Goal: Check status: Check status

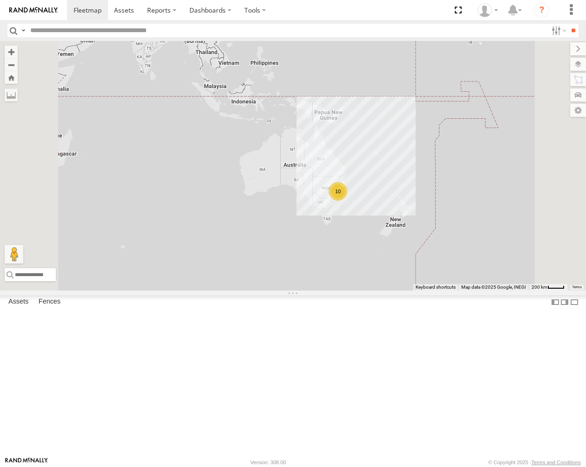
click at [0, 0] on span at bounding box center [0, 0] width 0 height 0
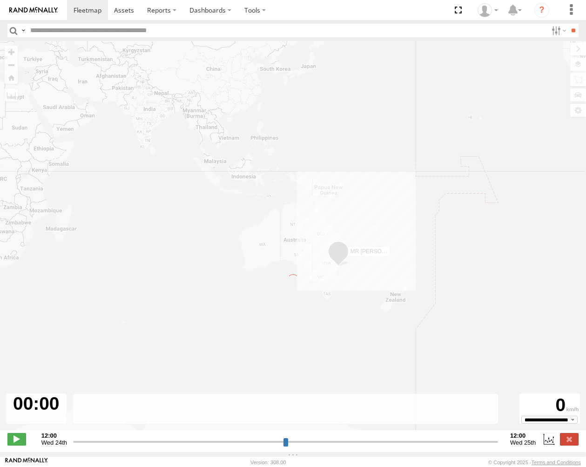
type input "**********"
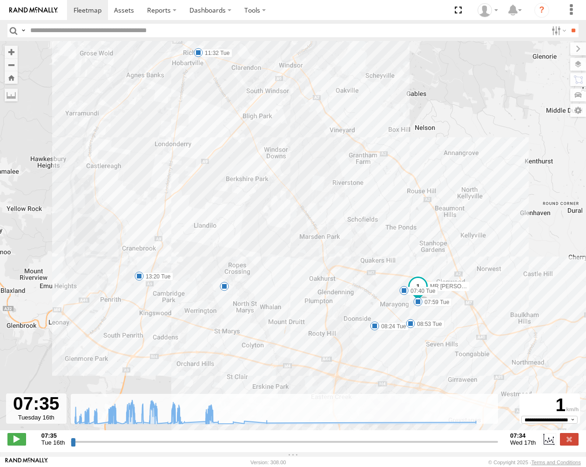
drag, startPoint x: 515, startPoint y: 336, endPoint x: 498, endPoint y: 301, distance: 39.1
click at [498, 301] on div "MR Truck 07:40 Tue 07:59 Tue 08:24 Tue 08:53 Tue 11 11:05 Tue 11:32 Tue 13:20 T…" at bounding box center [293, 240] width 586 height 399
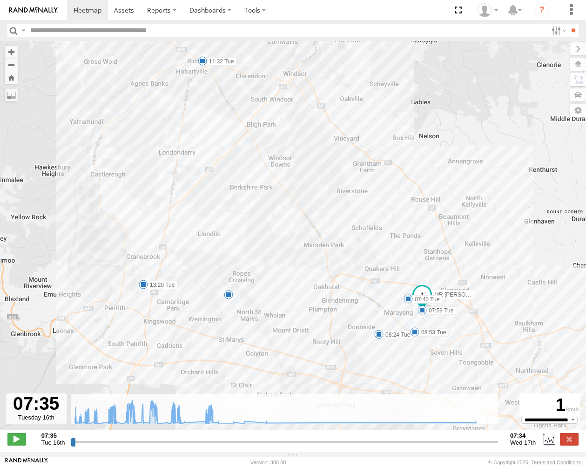
drag, startPoint x: 454, startPoint y: 233, endPoint x: 460, endPoint y: 241, distance: 10.2
click at [460, 241] on div "MR Truck 07:40 Tue 07:59 Tue 08:24 Tue 08:53 Tue 11 11:05 Tue 11:32 Tue 13:20 T…" at bounding box center [293, 240] width 586 height 399
click at [554, 27] on label at bounding box center [557, 30] width 20 height 13
click at [553, 28] on label at bounding box center [557, 30] width 20 height 13
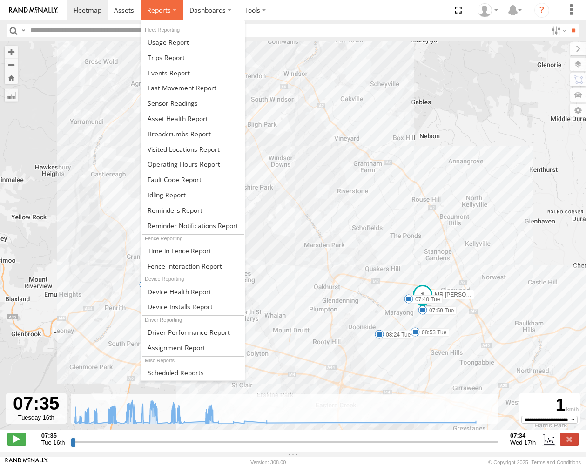
click at [161, 20] on label at bounding box center [161, 10] width 42 height 20
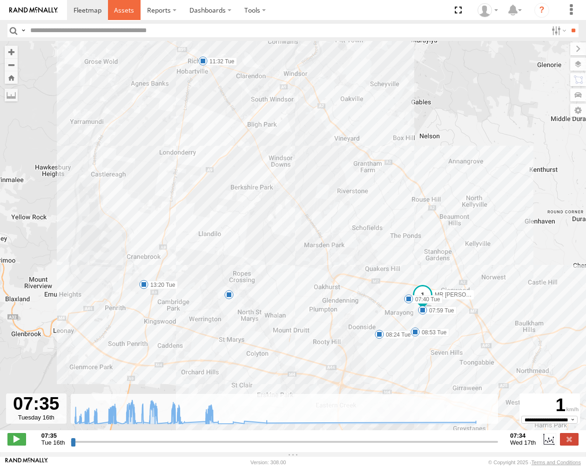
click at [129, 6] on span at bounding box center [124, 10] width 20 height 9
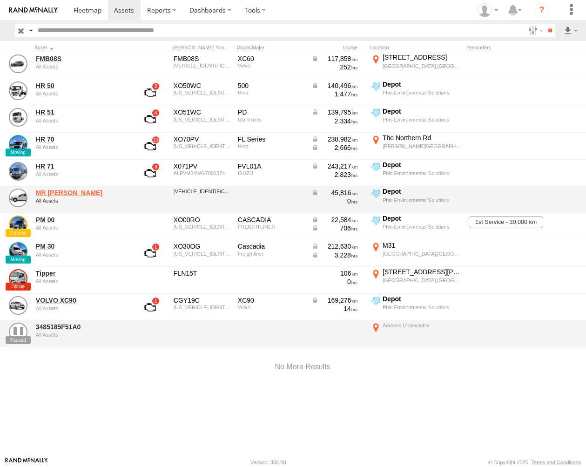
click at [61, 193] on link "MR [PERSON_NAME]" at bounding box center [81, 192] width 90 height 8
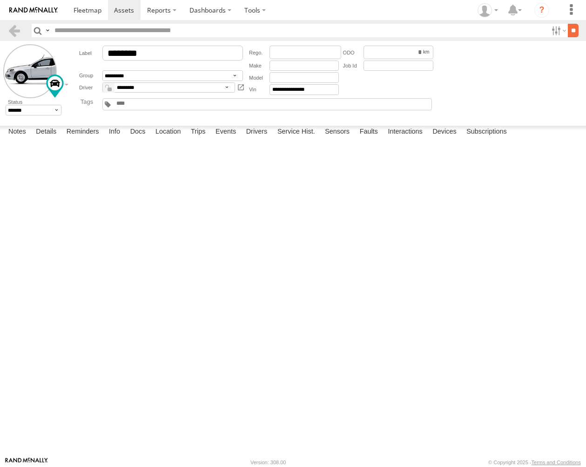
click at [570, 27] on input "**" at bounding box center [572, 30] width 11 height 13
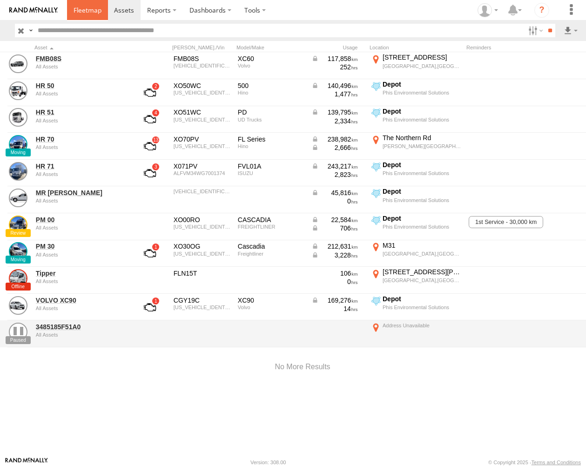
click at [81, 7] on span at bounding box center [87, 10] width 28 height 9
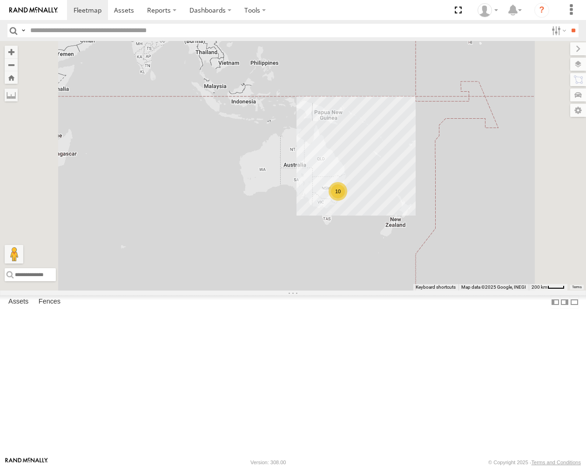
click at [0, 0] on span at bounding box center [0, 0] width 0 height 0
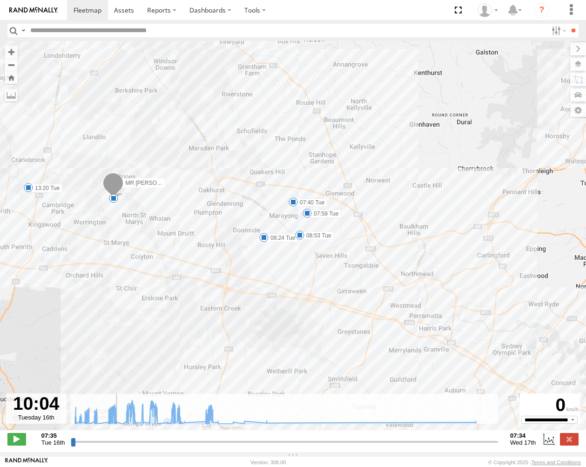
drag, startPoint x: 74, startPoint y: 444, endPoint x: 116, endPoint y: 423, distance: 47.4
click at [116, 432] on div "Created with Highcharts 6.0.7 [DOMAIN_NAME] 07:35 08:35 09:35 10:35 11:35 12:35…" at bounding box center [284, 439] width 427 height 14
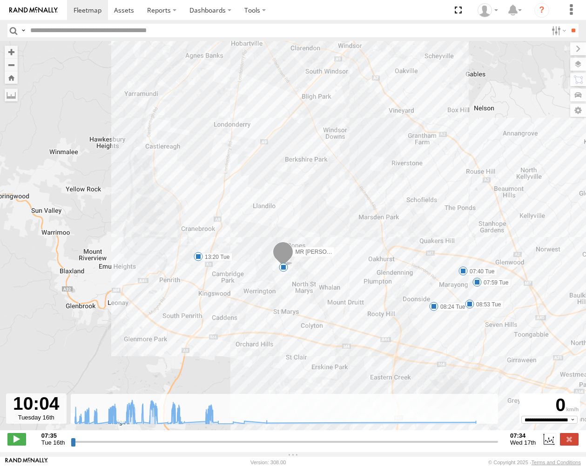
drag, startPoint x: 146, startPoint y: 309, endPoint x: 319, endPoint y: 380, distance: 186.9
click at [319, 380] on div "MR Truck 07:40 Tue 07:59 Tue 08:24 Tue 08:53 Tue 11:05 Tue 11:32 Tue 13:20 Tue …" at bounding box center [293, 240] width 586 height 399
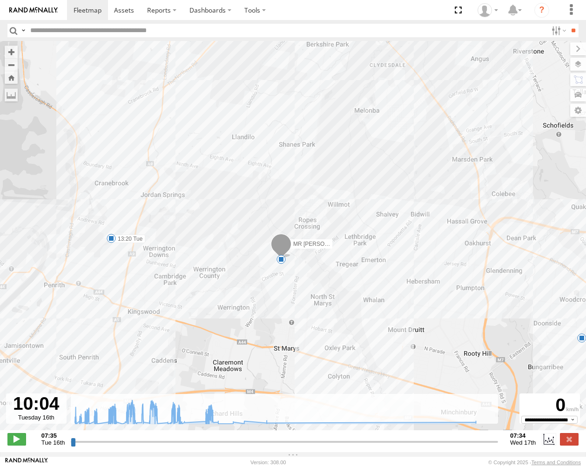
drag, startPoint x: 270, startPoint y: 271, endPoint x: 280, endPoint y: 298, distance: 29.0
click at [280, 298] on div "MR Truck 07:40 Tue 07:59 Tue 08:24 Tue 08:53 Tue 11:05 Tue 11:32 Tue 13:20 Tue …" at bounding box center [293, 240] width 586 height 399
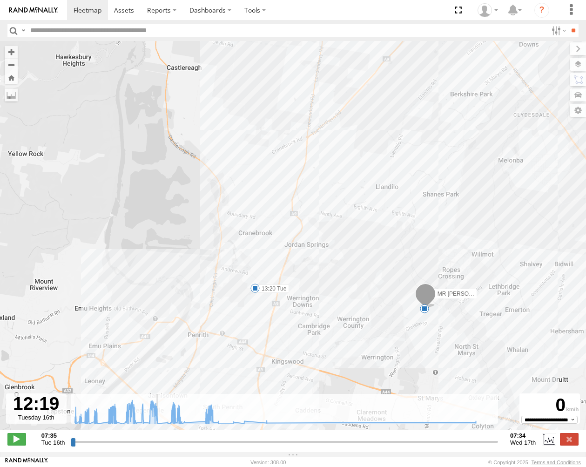
drag, startPoint x: 113, startPoint y: 443, endPoint x: 156, endPoint y: 424, distance: 46.4
click at [156, 432] on div "Created with Highcharts 6.0.7 [DOMAIN_NAME] 07:35 08:35 09:35 10:35 11:35 12:35…" at bounding box center [284, 439] width 427 height 14
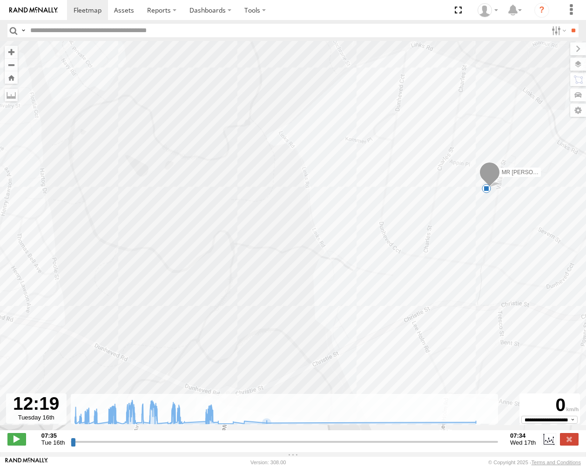
drag, startPoint x: 451, startPoint y: 300, endPoint x: 392, endPoint y: 299, distance: 59.1
click at [392, 299] on div "MR Truck 07:40 Tue 07:59 Tue 08:24 Tue 08:53 Tue 11:05 Tue 11:32 Tue 13:20 Tue …" at bounding box center [293, 240] width 586 height 399
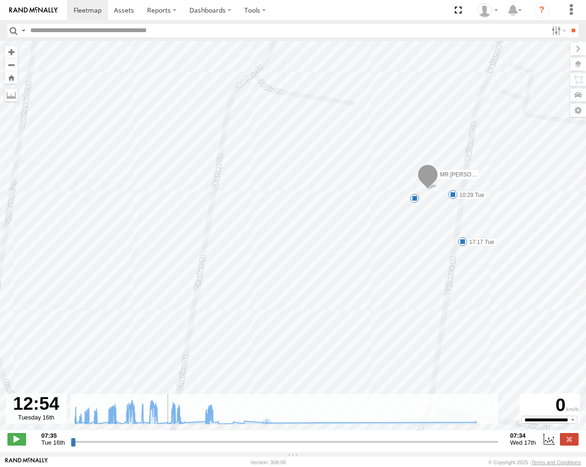
drag, startPoint x: 156, startPoint y: 444, endPoint x: 166, endPoint y: 441, distance: 10.5
type input "**********"
click at [166, 441] on div "Created with Highcharts 6.0.7 [DOMAIN_NAME] 07:35 08:35 09:35 10:35 11:35 12:35…" at bounding box center [284, 439] width 427 height 14
